Goal: Task Accomplishment & Management: Manage account settings

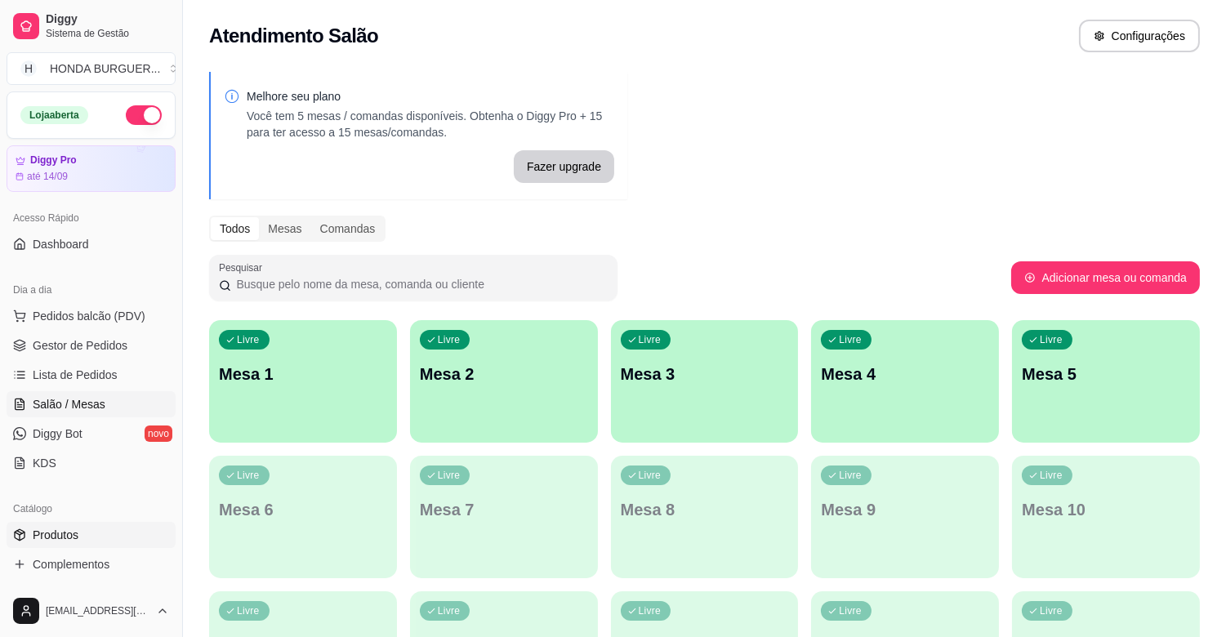
click at [74, 531] on span "Produtos" at bounding box center [56, 535] width 46 height 16
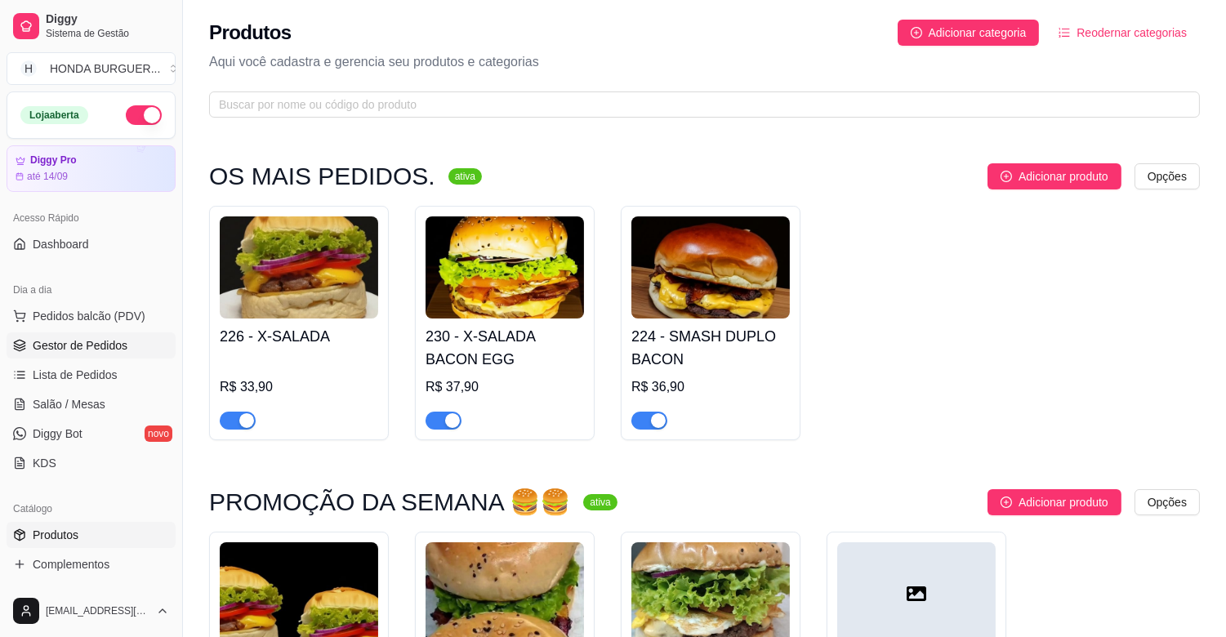
click at [105, 337] on span "Gestor de Pedidos" at bounding box center [80, 345] width 95 height 16
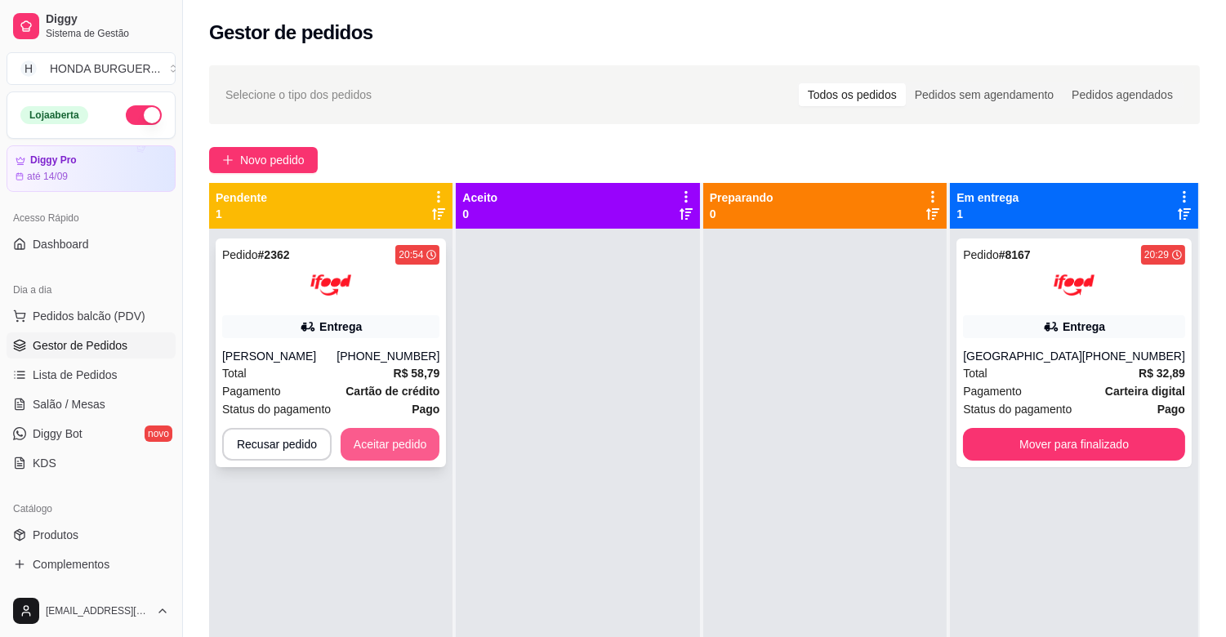
click at [390, 451] on button "Aceitar pedido" at bounding box center [391, 444] width 100 height 33
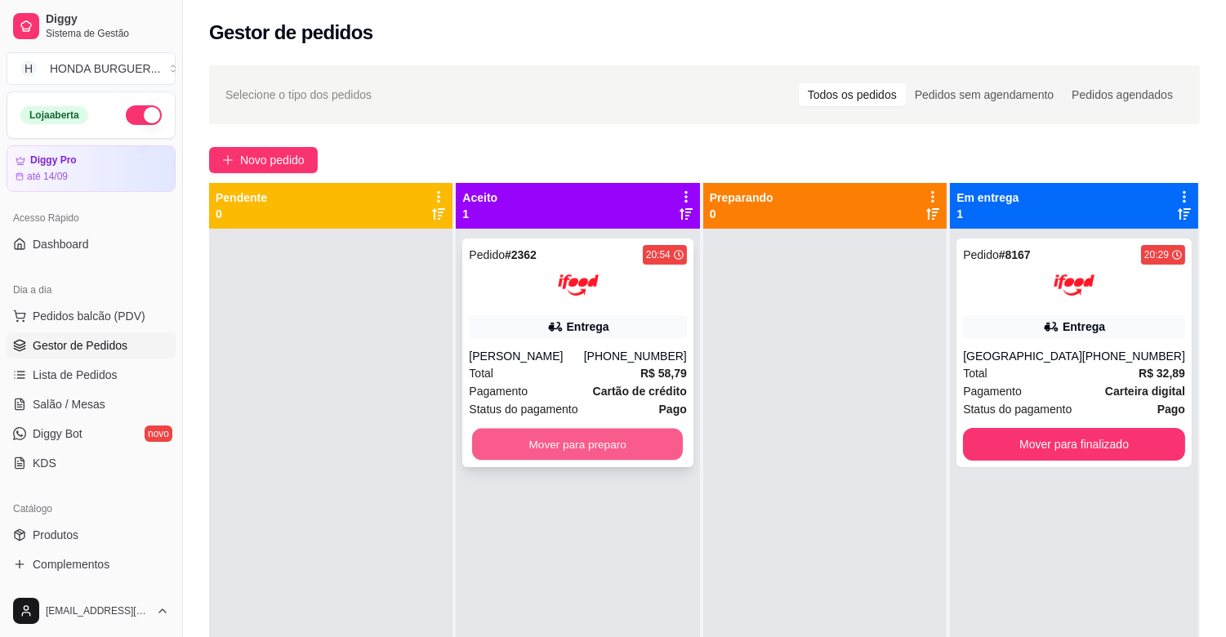
click at [654, 445] on button "Mover para preparo" at bounding box center [577, 445] width 211 height 32
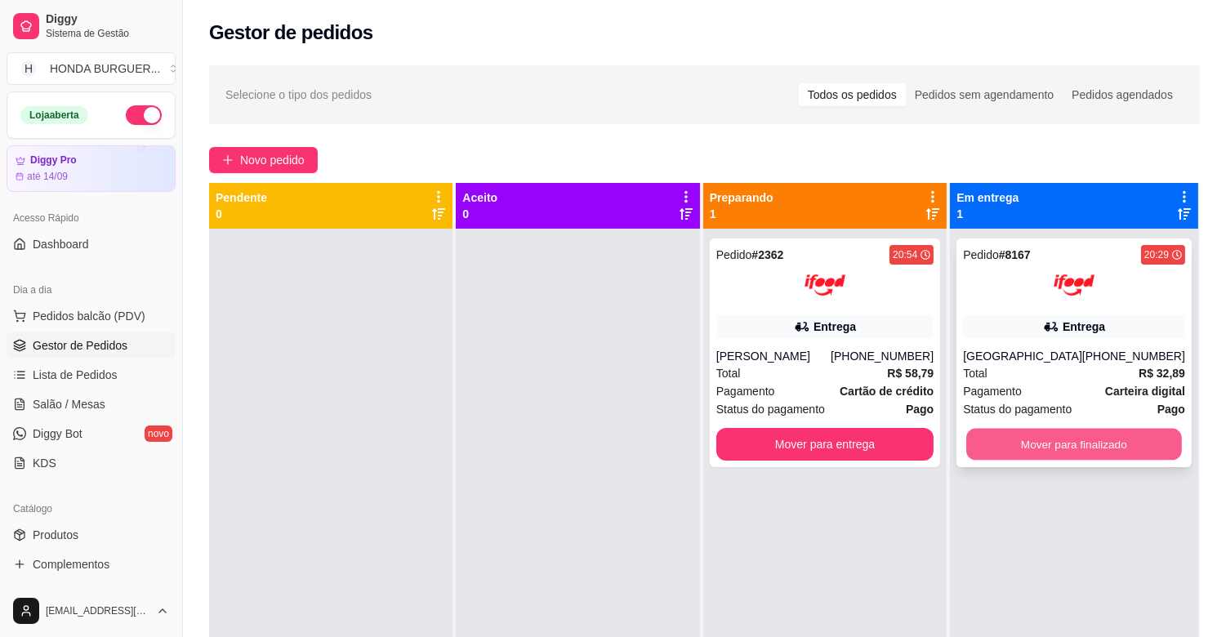
click at [1025, 435] on button "Mover para finalizado" at bounding box center [1075, 445] width 216 height 32
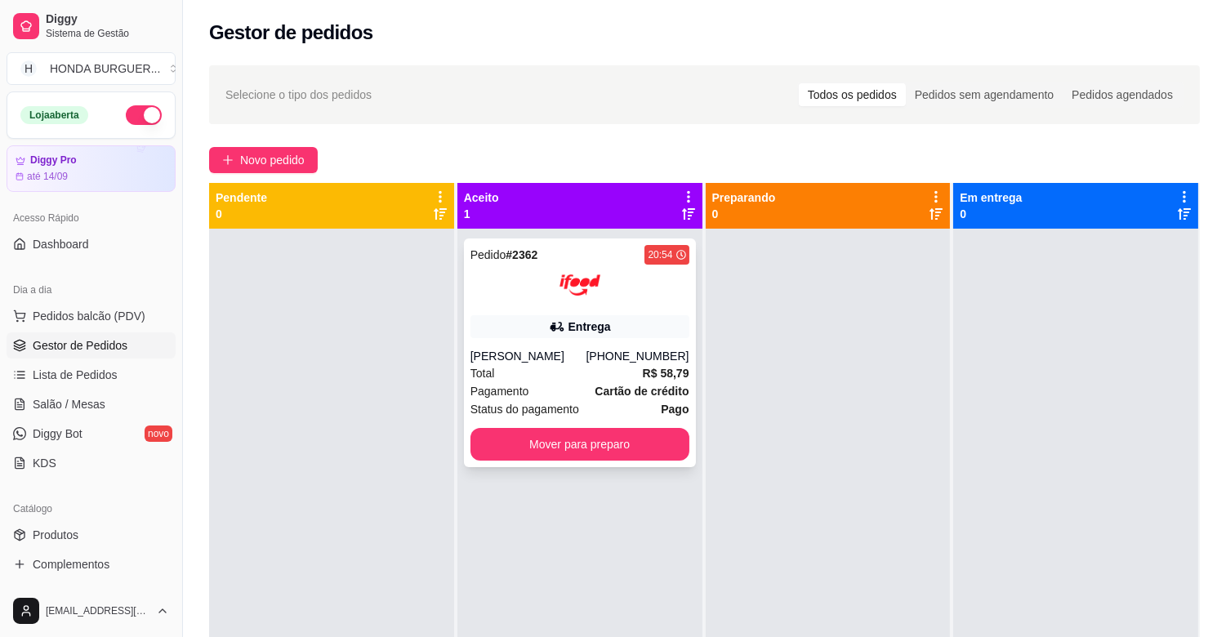
click at [542, 369] on div "Total R$ 58,79" at bounding box center [580, 373] width 219 height 18
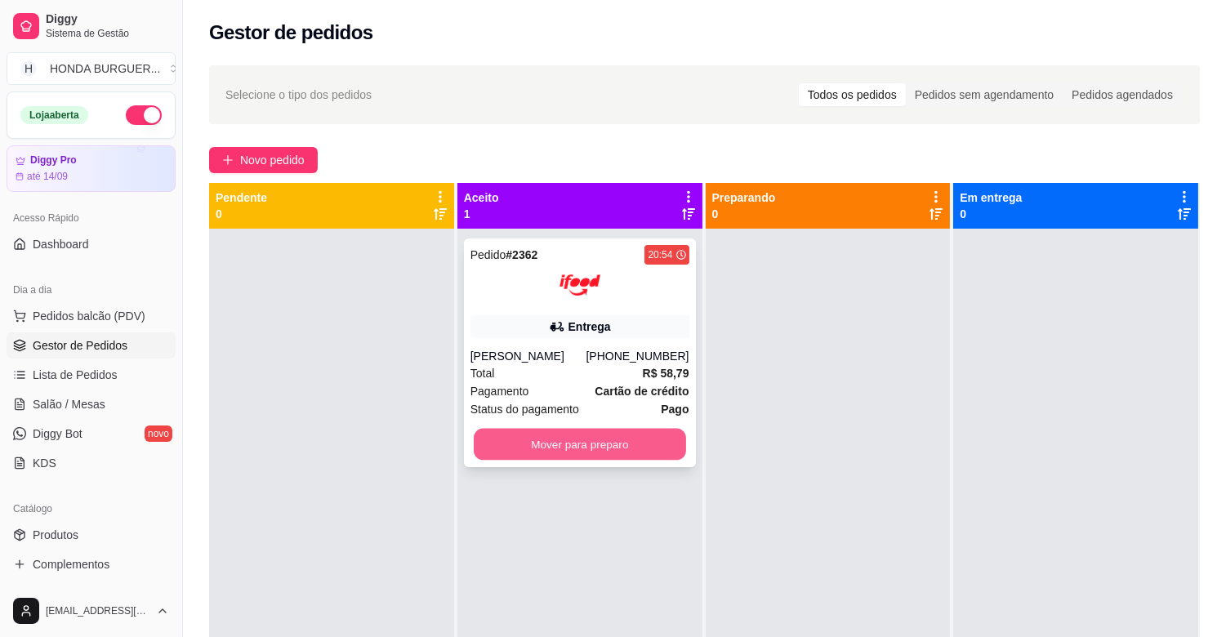
click at [635, 435] on button "Mover para preparo" at bounding box center [580, 445] width 212 height 32
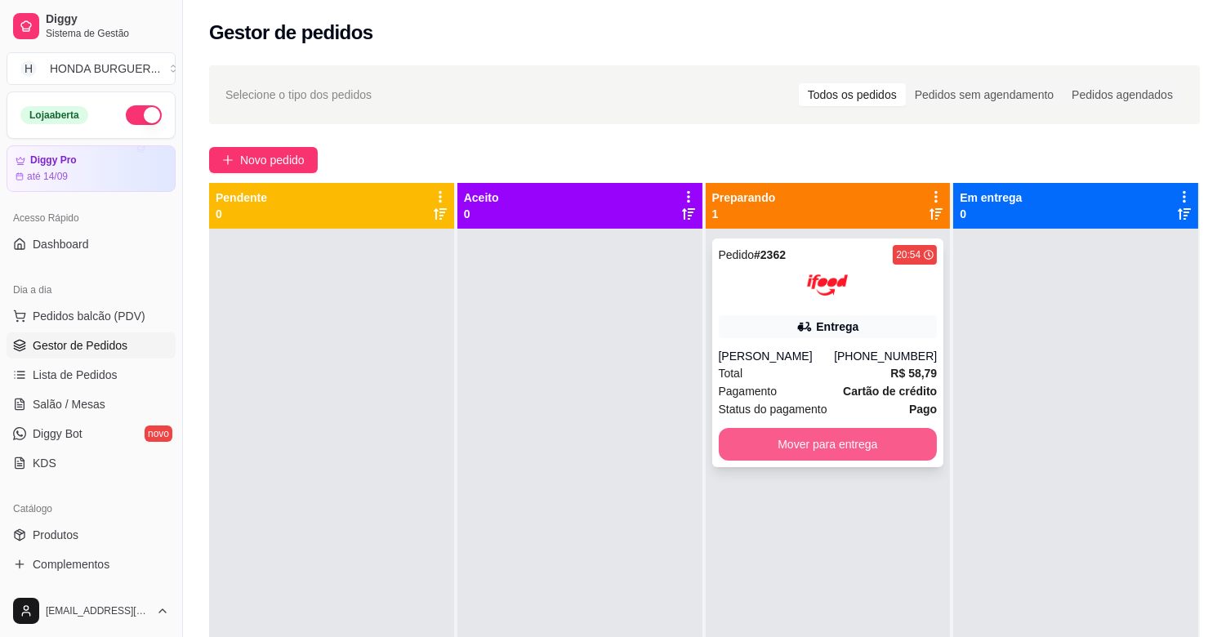
click at [833, 450] on button "Mover para entrega" at bounding box center [828, 444] width 219 height 33
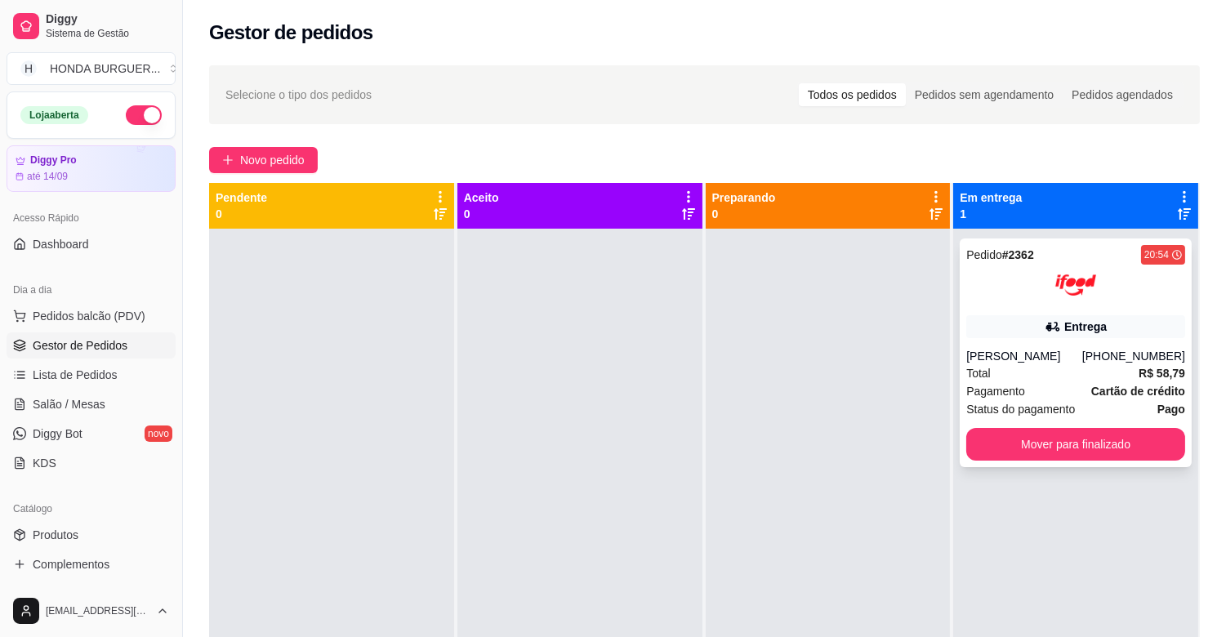
click at [1023, 328] on div "Entrega" at bounding box center [1076, 326] width 219 height 23
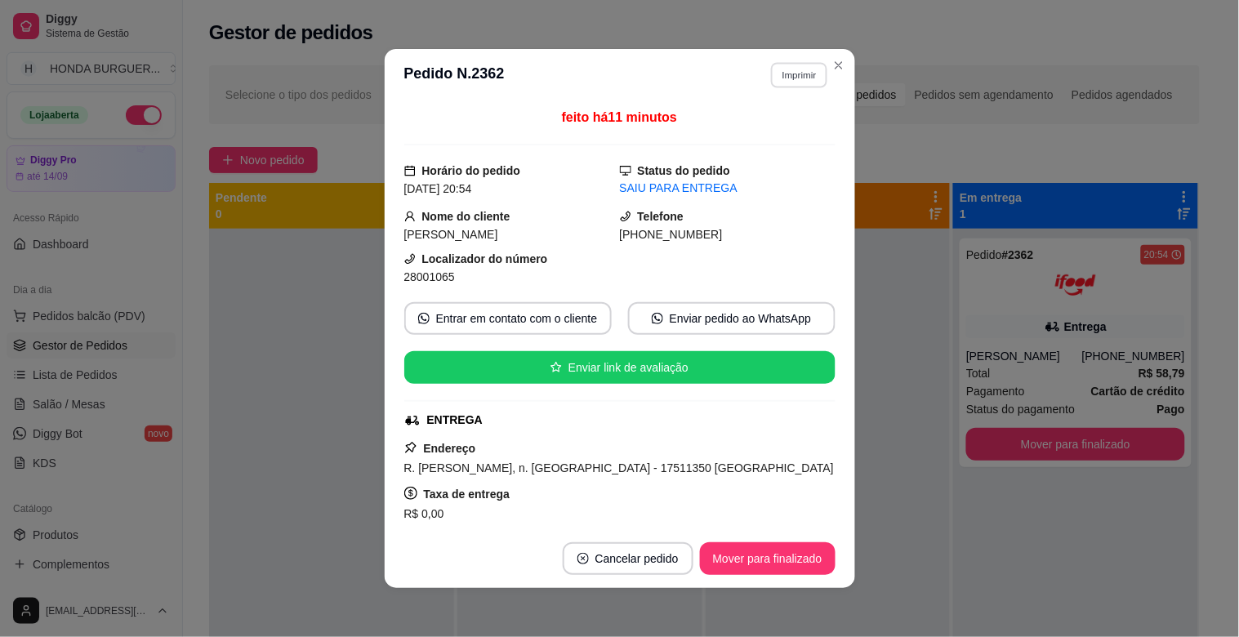
click at [813, 71] on button "Imprimir" at bounding box center [799, 74] width 56 height 25
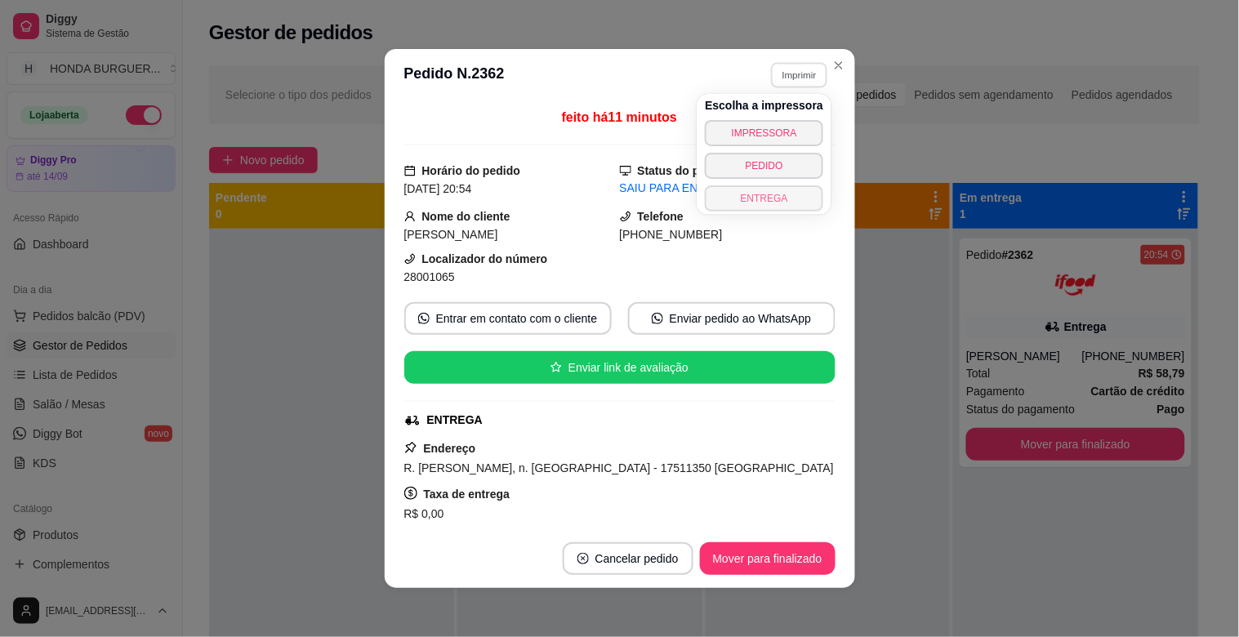
click at [776, 197] on button "ENTREGA" at bounding box center [764, 198] width 118 height 26
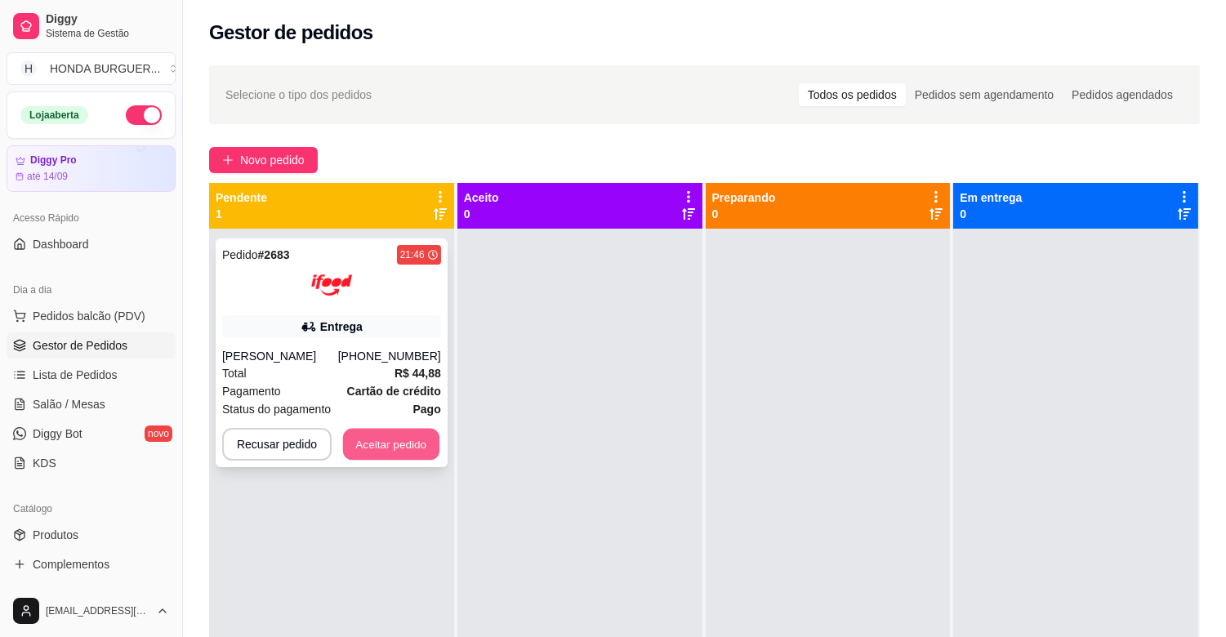
click at [404, 443] on button "Aceitar pedido" at bounding box center [391, 445] width 96 height 32
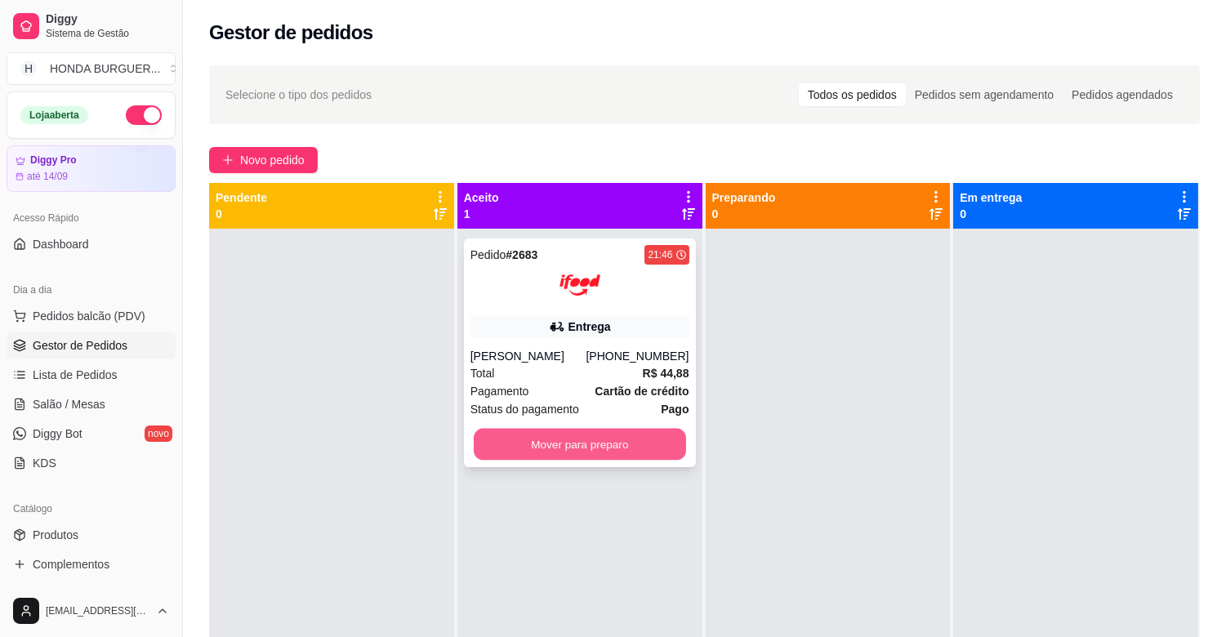
click at [553, 455] on button "Mover para preparo" at bounding box center [580, 445] width 212 height 32
click at [553, 455] on button "Mover para preparo" at bounding box center [580, 444] width 219 height 33
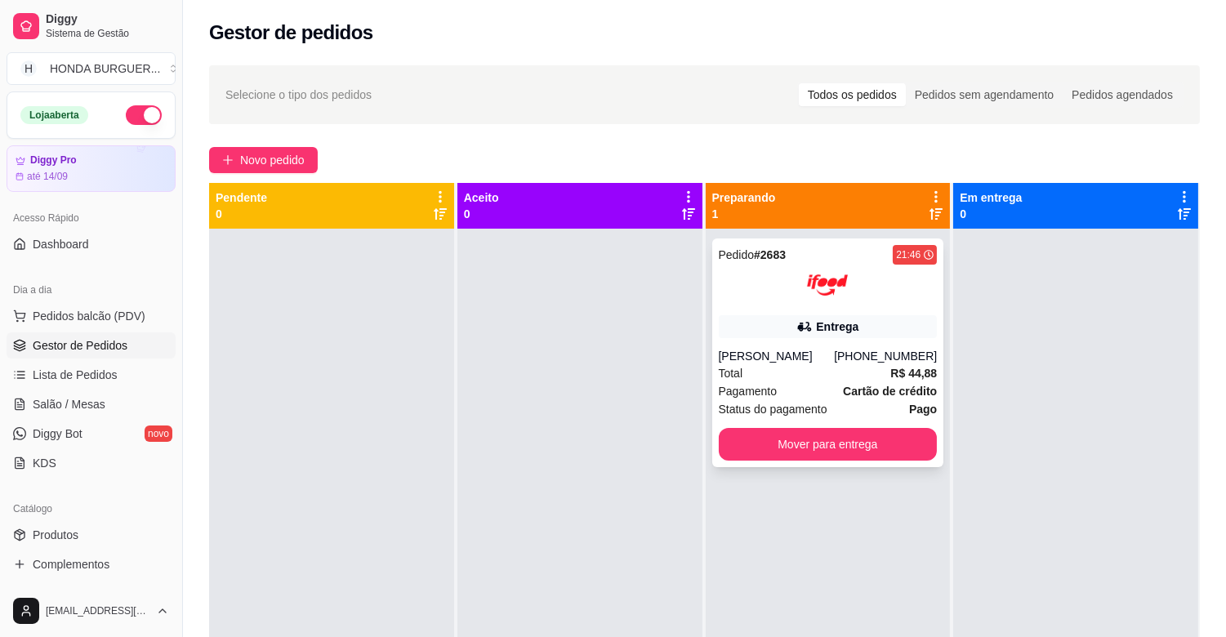
click at [768, 330] on div "Entrega" at bounding box center [828, 326] width 219 height 23
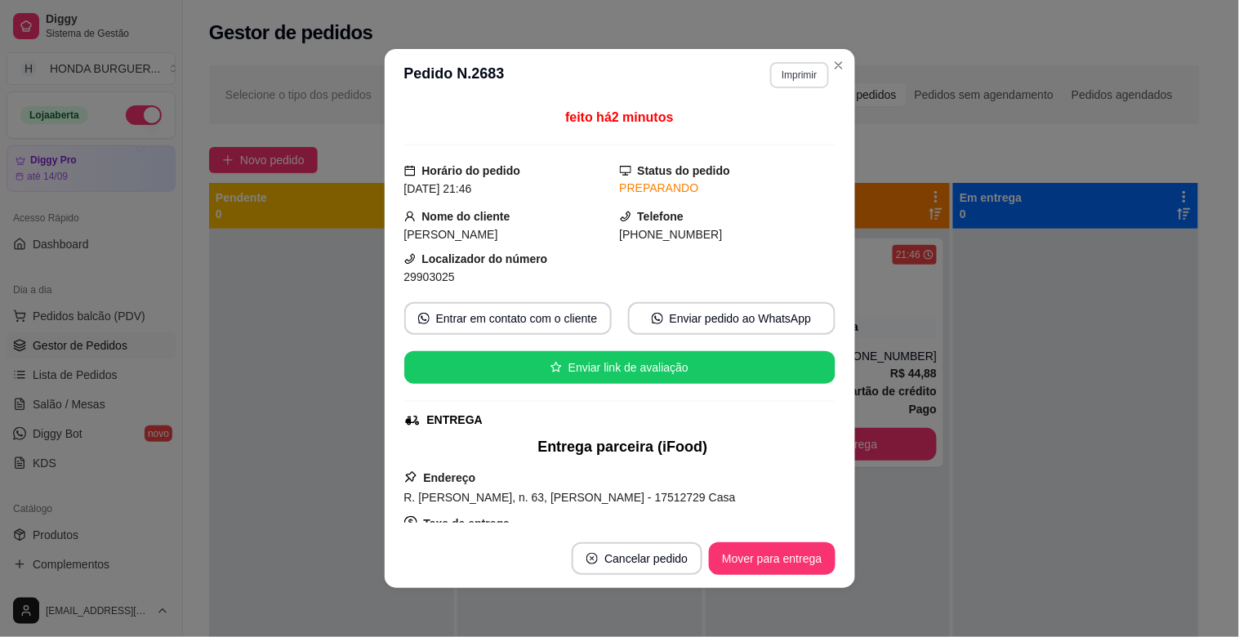
click at [815, 69] on button "Imprimir" at bounding box center [799, 75] width 58 height 26
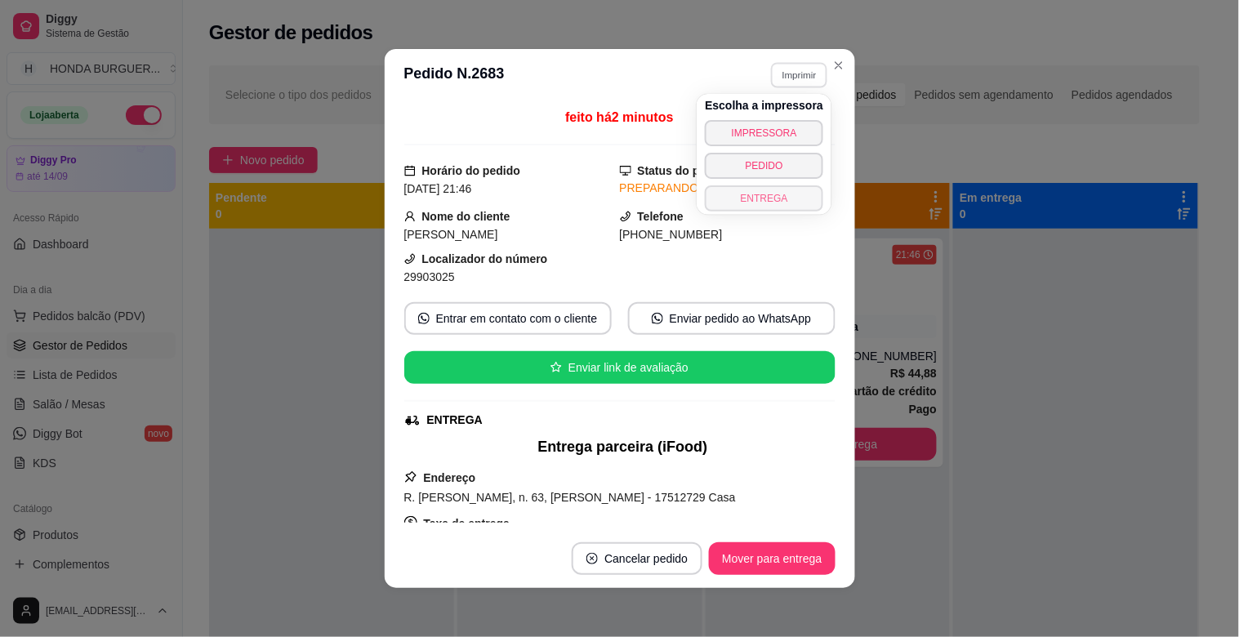
click at [785, 193] on button "ENTREGA" at bounding box center [764, 198] width 118 height 26
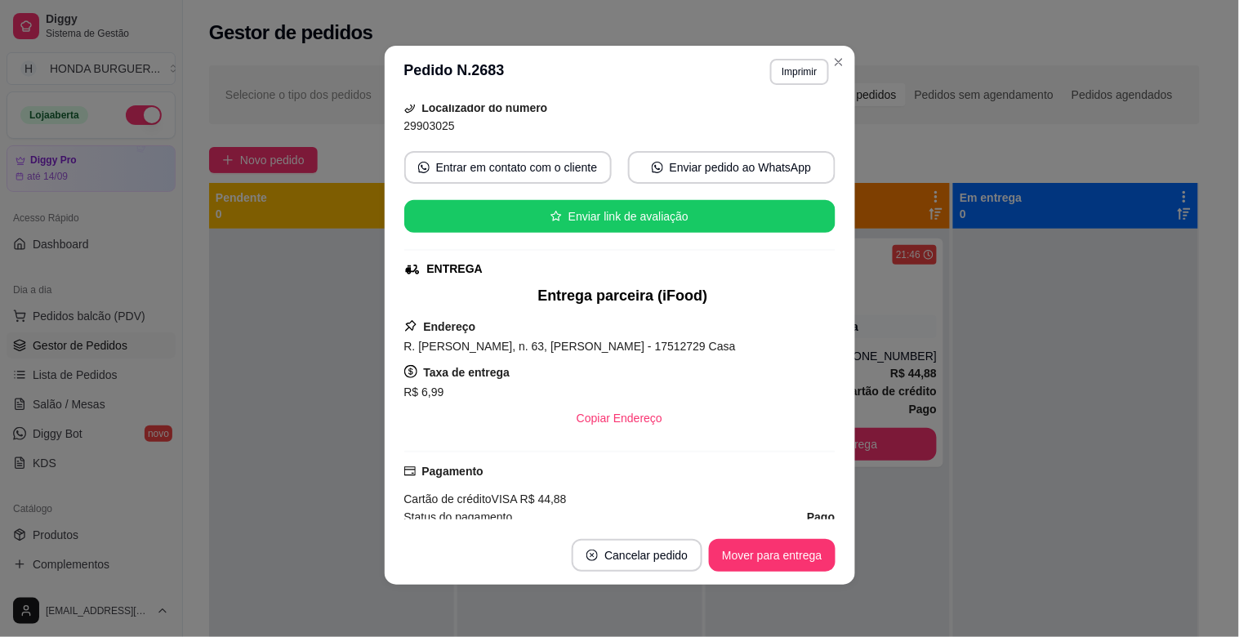
scroll to position [147, 0]
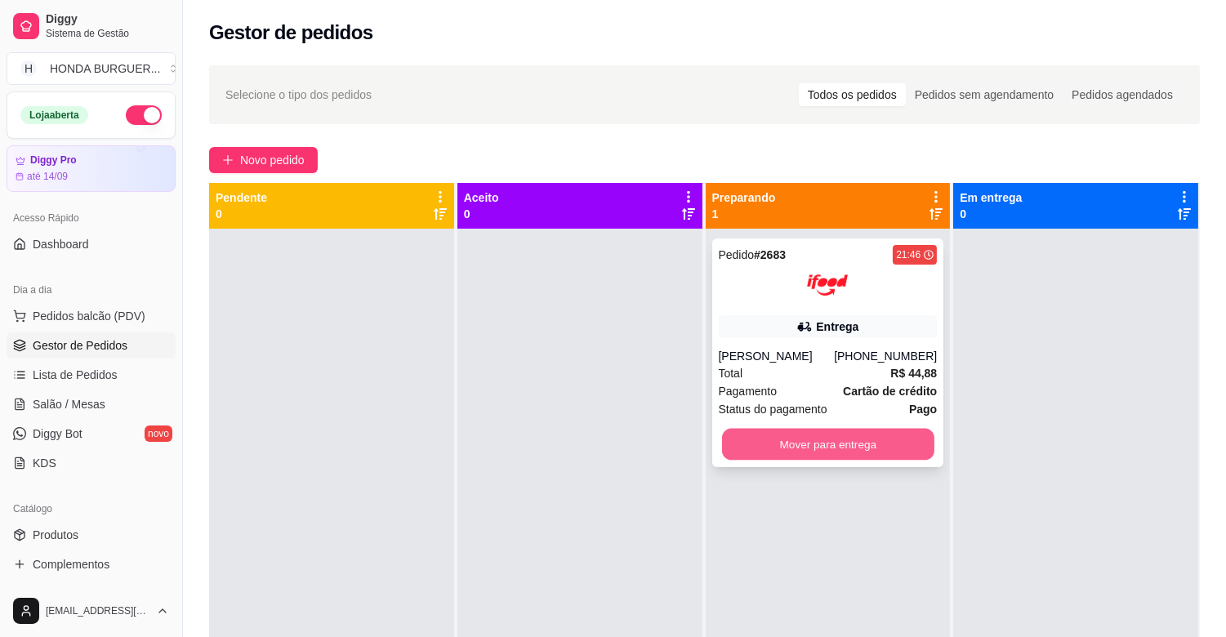
click at [838, 445] on button "Mover para entrega" at bounding box center [828, 445] width 212 height 32
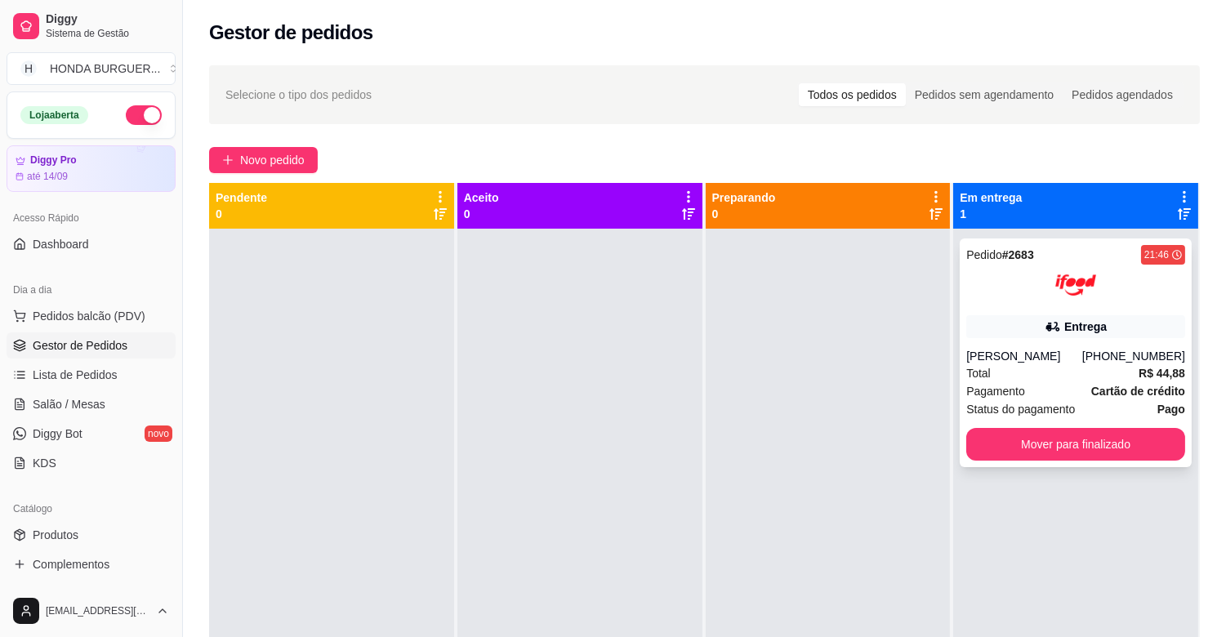
click at [1072, 344] on div "Pedido # 2683 21:46 Entrega [PERSON_NAME] [PHONE_NUMBER] Total R$ 44,88 Pagamen…" at bounding box center [1076, 353] width 232 height 229
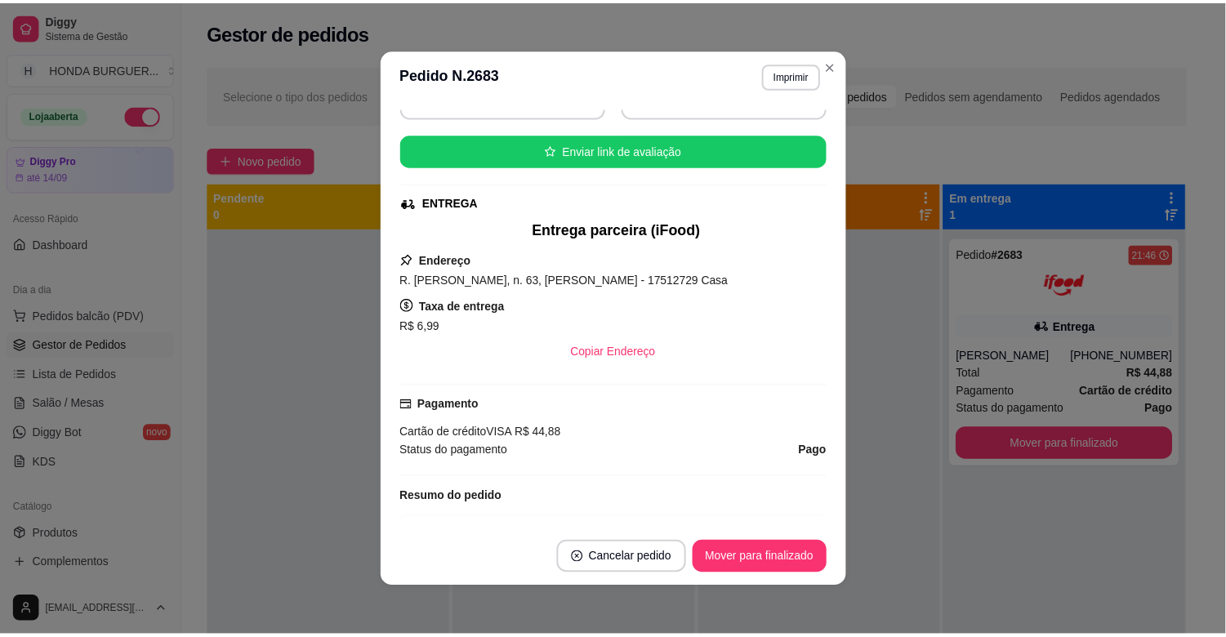
scroll to position [0, 0]
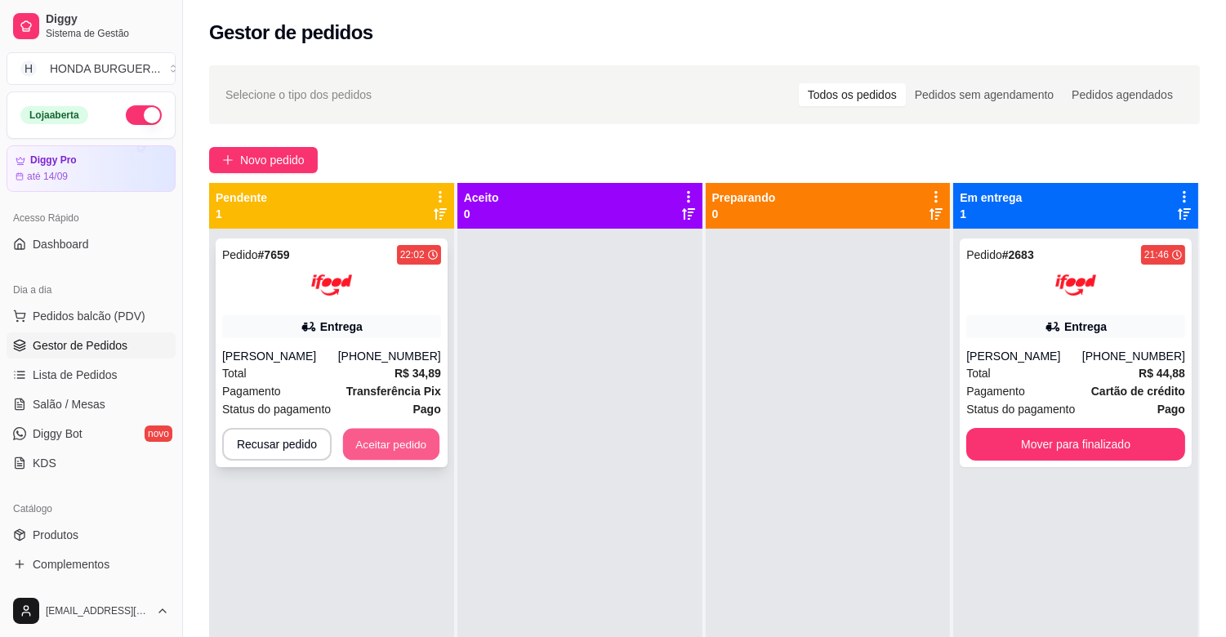
click at [355, 435] on button "Aceitar pedido" at bounding box center [391, 445] width 96 height 32
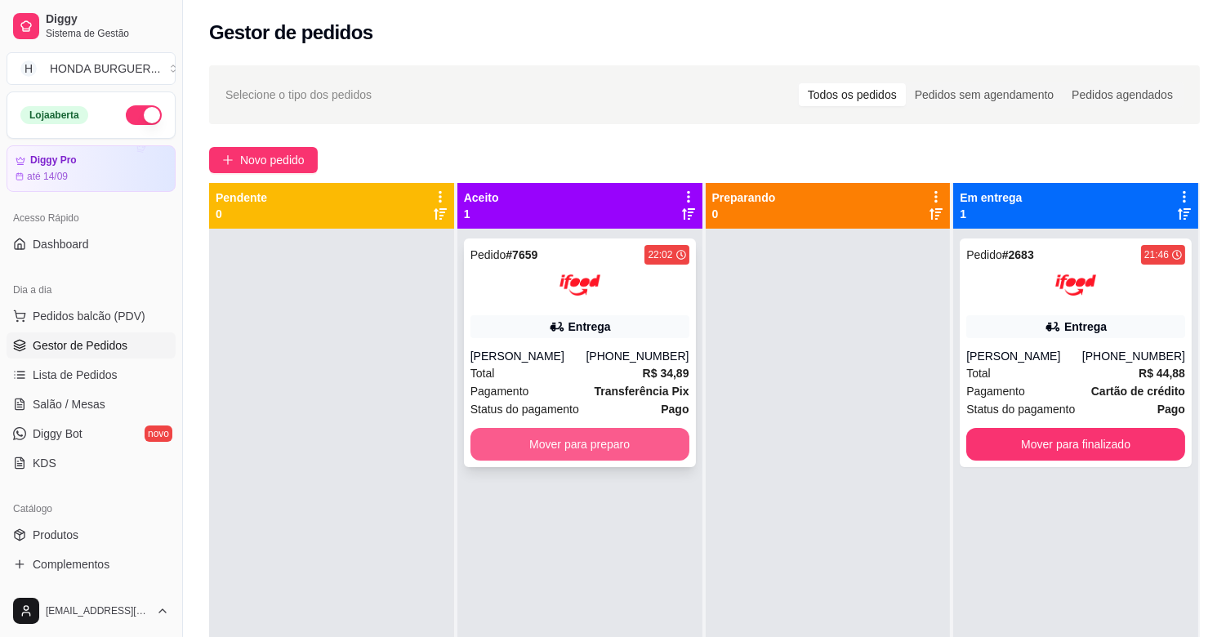
click at [532, 452] on button "Mover para preparo" at bounding box center [580, 444] width 219 height 33
click at [564, 436] on button "Mover para preparo" at bounding box center [580, 444] width 219 height 33
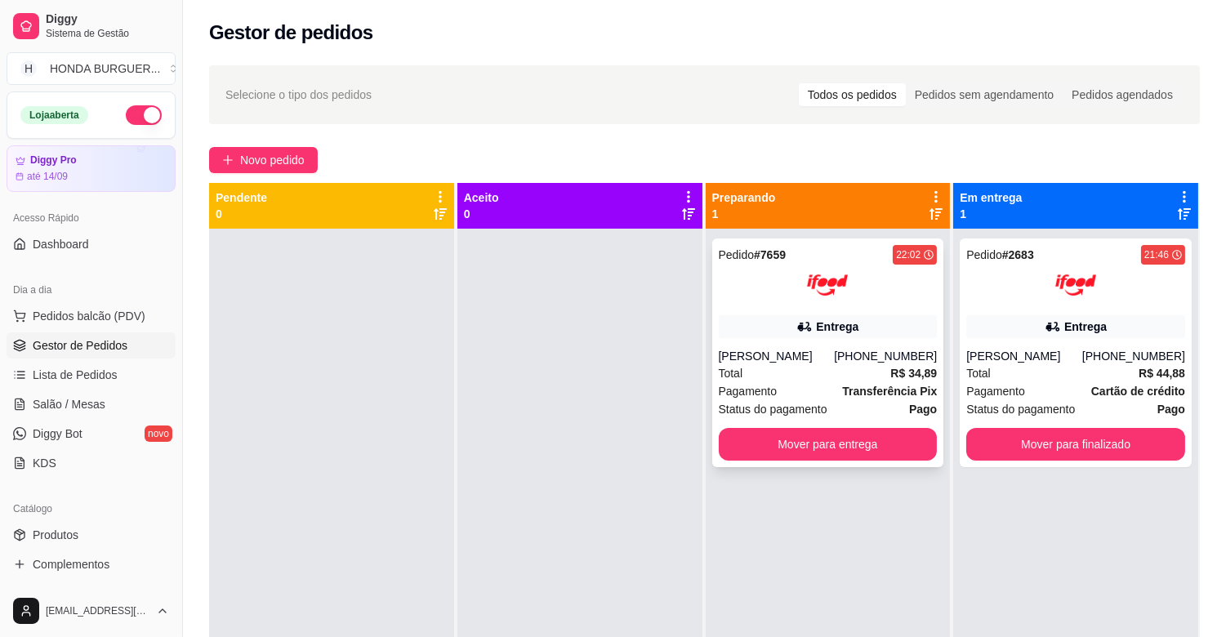
click at [823, 350] on div "[PERSON_NAME]" at bounding box center [777, 356] width 116 height 16
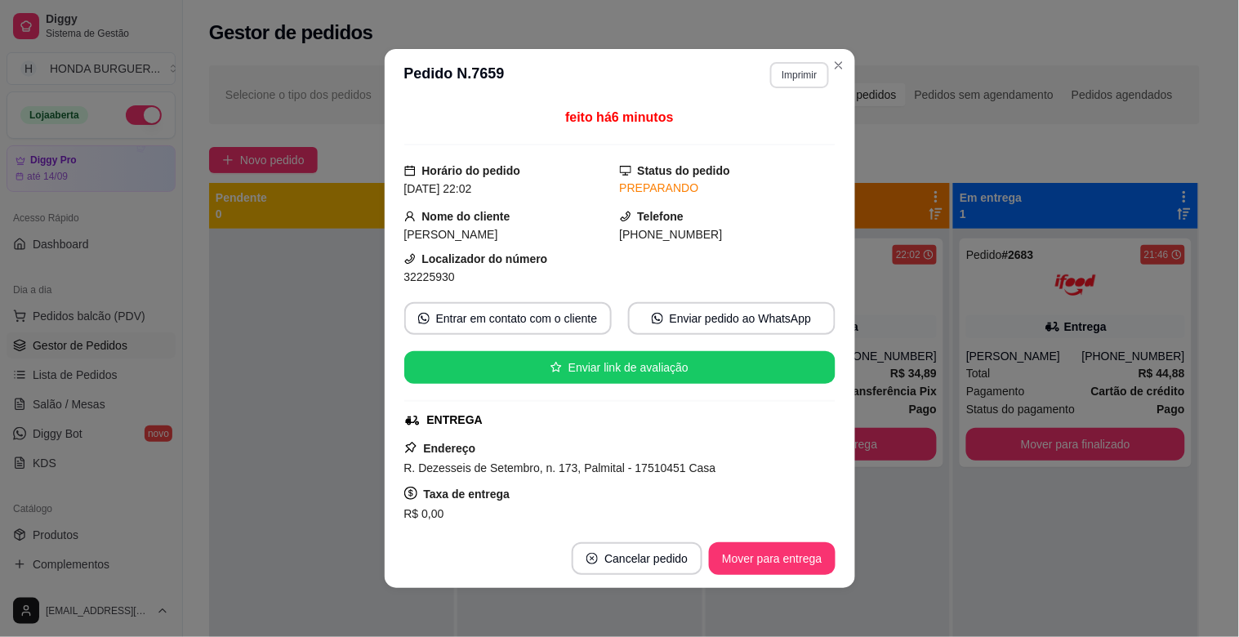
click at [798, 71] on button "Imprimir" at bounding box center [799, 75] width 58 height 26
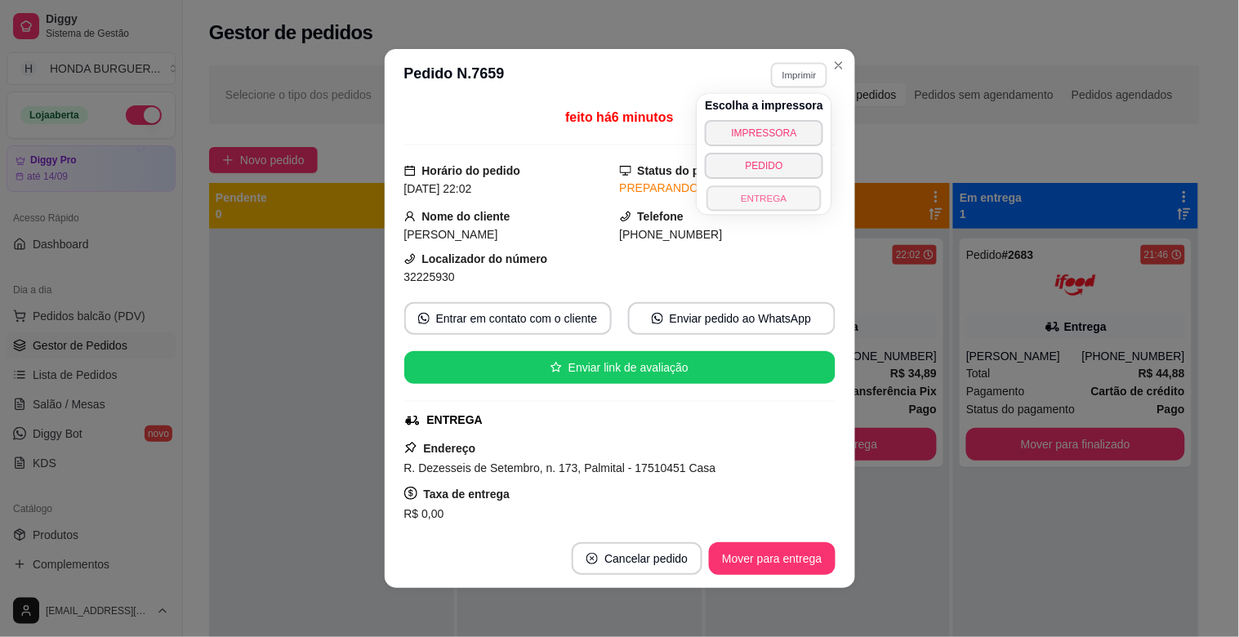
click at [778, 198] on button "ENTREGA" at bounding box center [765, 197] width 114 height 25
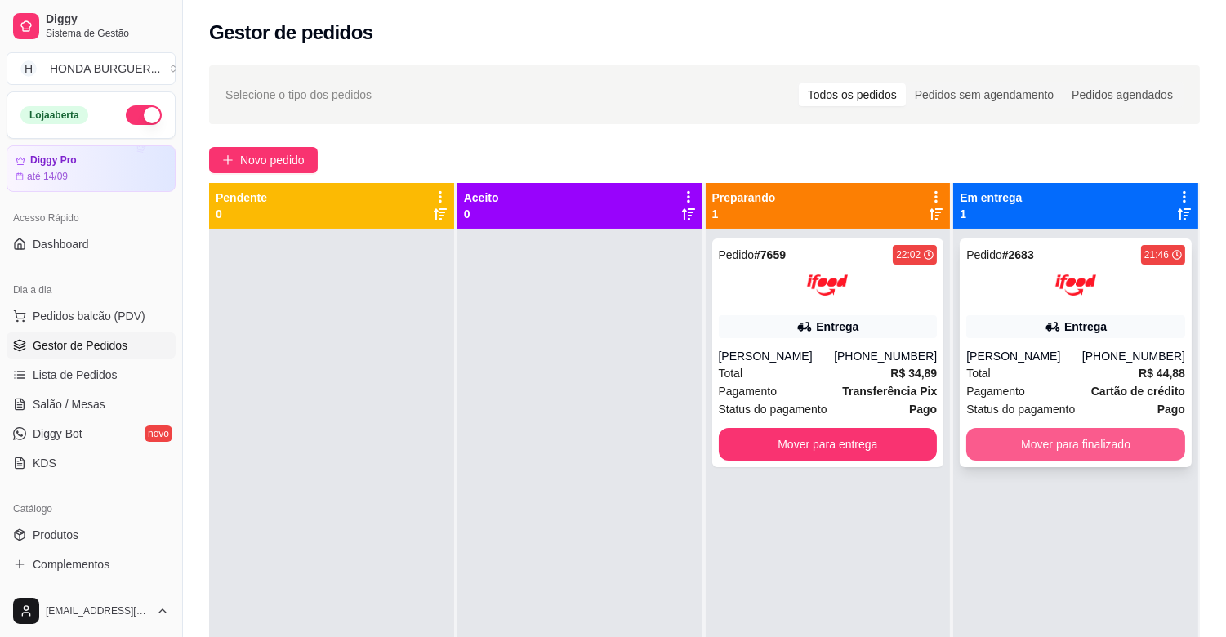
click at [1092, 444] on button "Mover para finalizado" at bounding box center [1076, 444] width 219 height 33
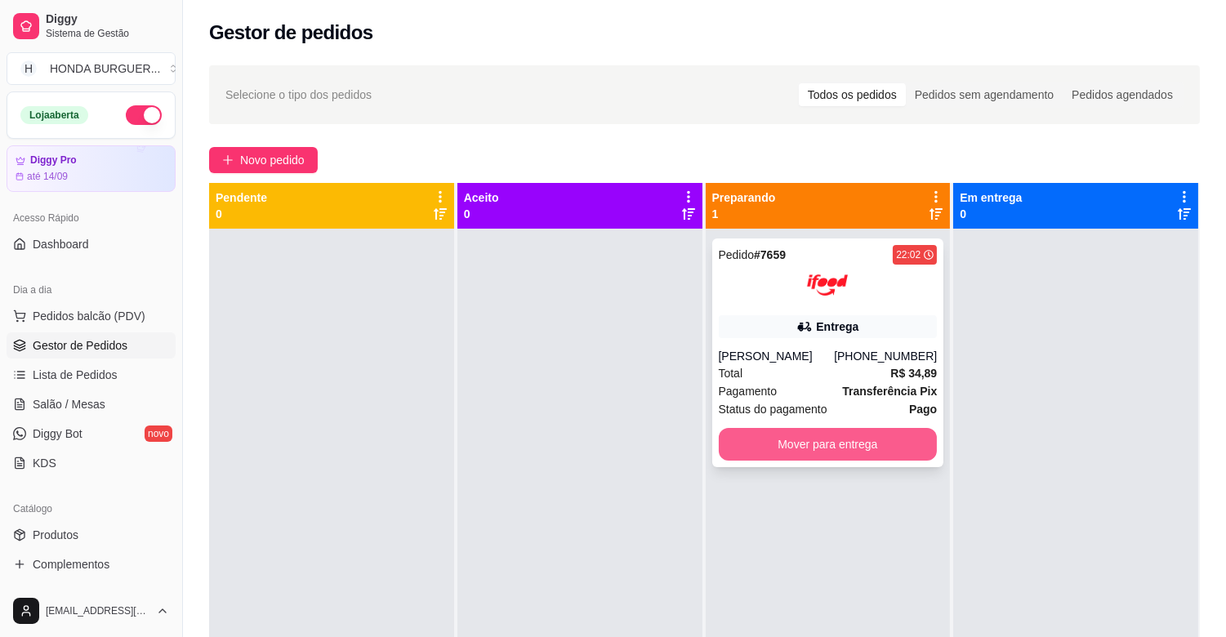
click at [797, 443] on button "Mover para entrega" at bounding box center [828, 444] width 219 height 33
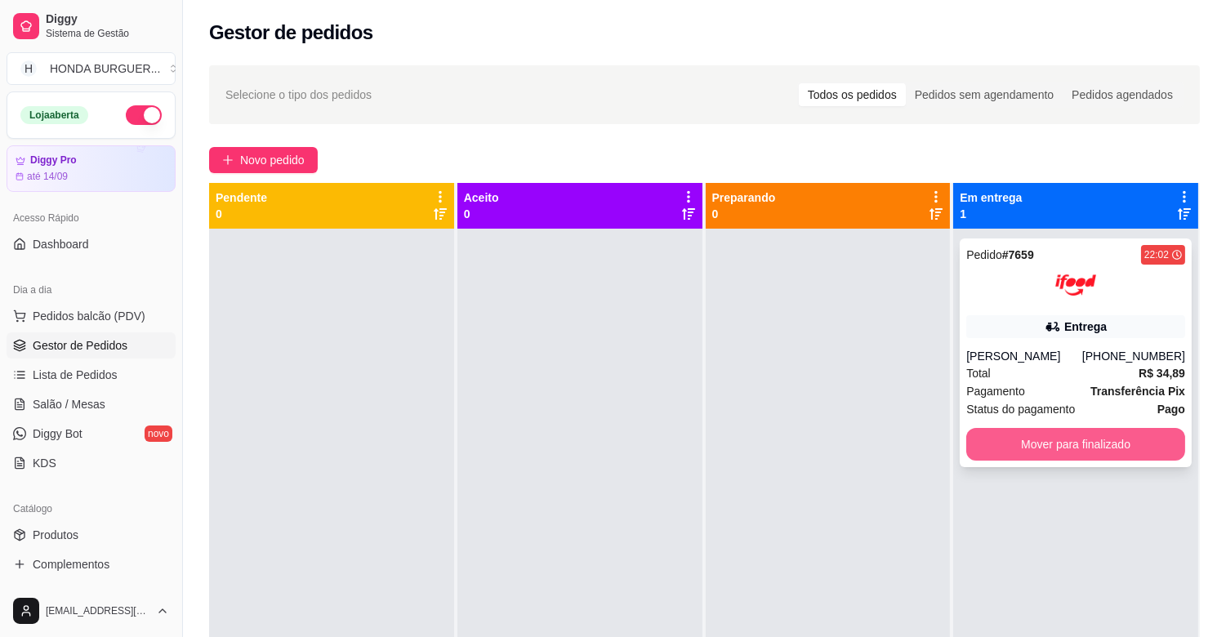
click at [1030, 443] on button "Mover para finalizado" at bounding box center [1076, 444] width 219 height 33
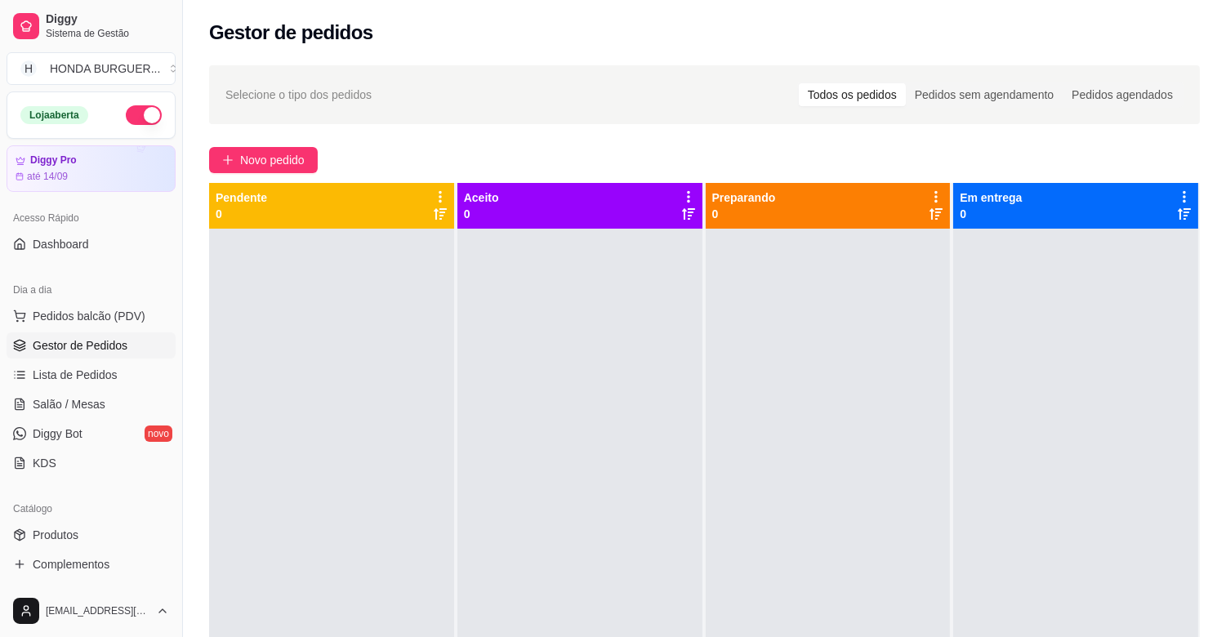
click at [126, 118] on button "button" at bounding box center [144, 115] width 36 height 20
